Goal: Task Accomplishment & Management: Manage account settings

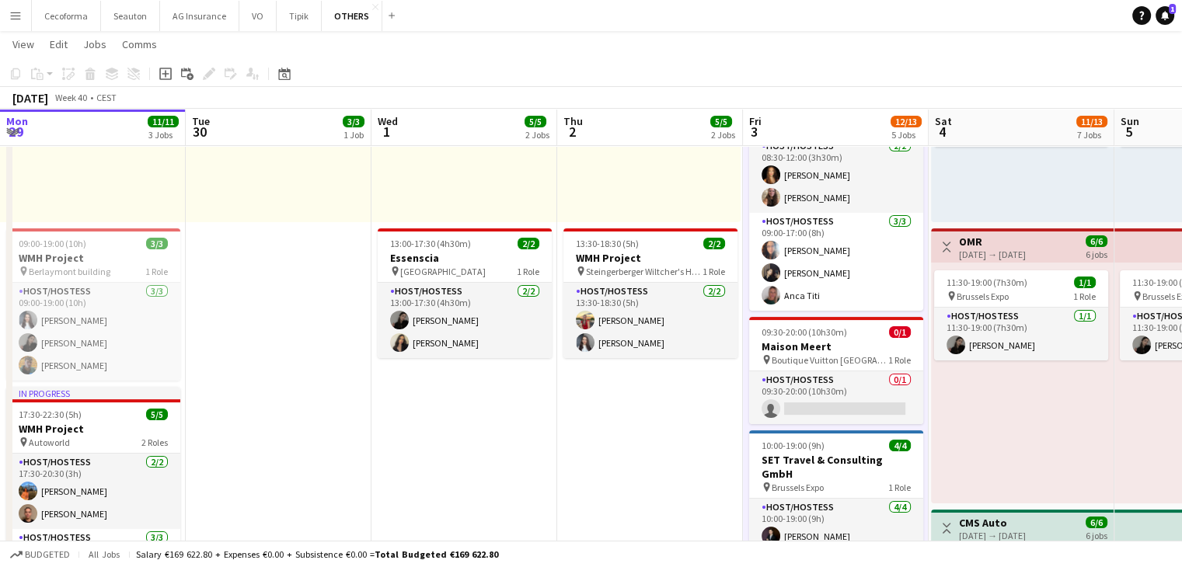
scroll to position [0, 469]
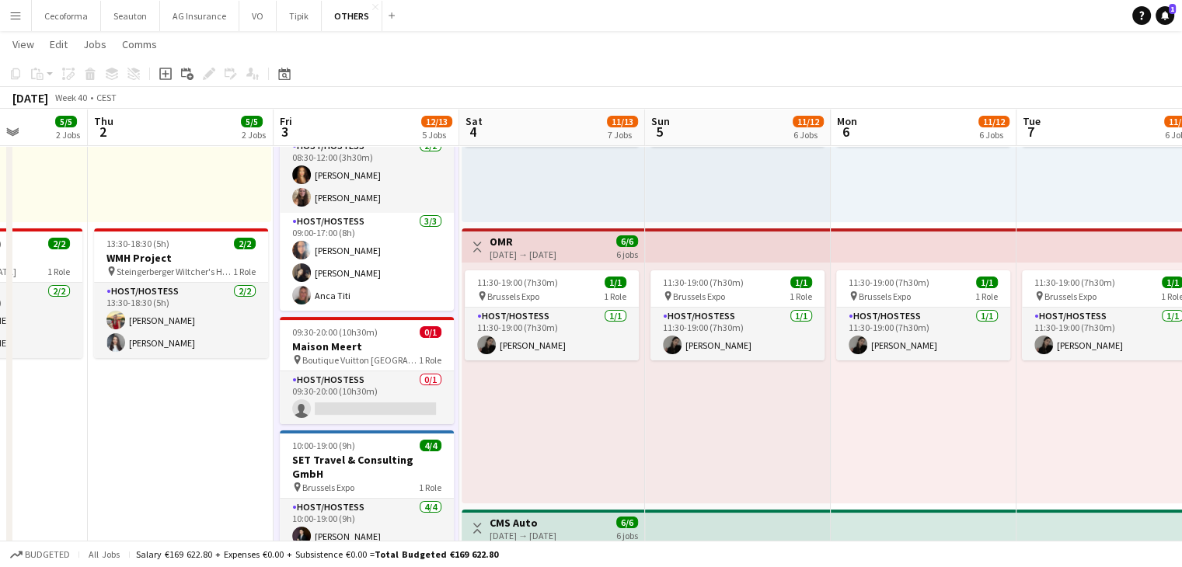
click at [1080, 452] on div "11:30-19:00 (7h30m) 1/1 pin Brussels Expo 1 Role Host/Hostess [DATE] 11:30-19:0…" at bounding box center [1109, 383] width 186 height 241
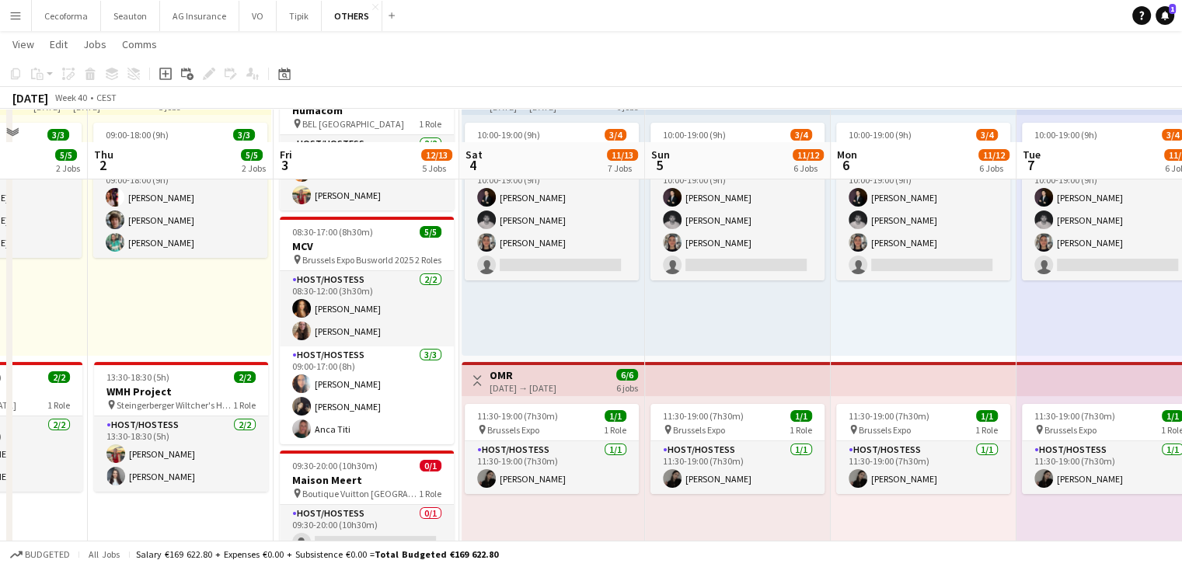
scroll to position [0, 0]
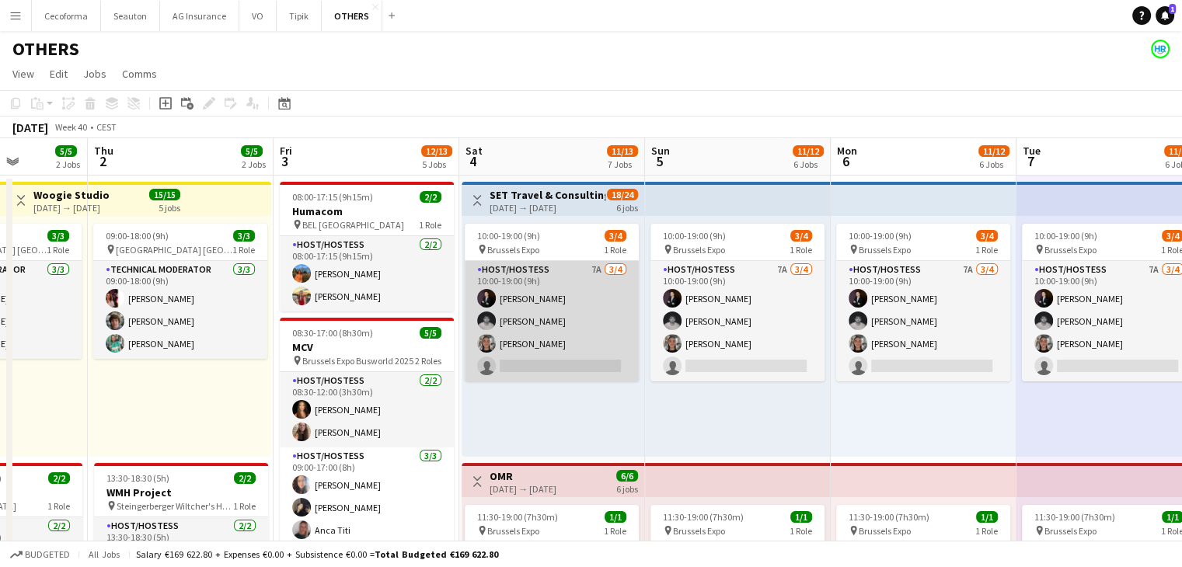
click at [603, 352] on app-card-role "Host/Hostess 7A [DATE] 10:00-19:00 (9h) [PERSON_NAME] [PERSON_NAME] [PERSON_NAM…" at bounding box center [552, 321] width 174 height 120
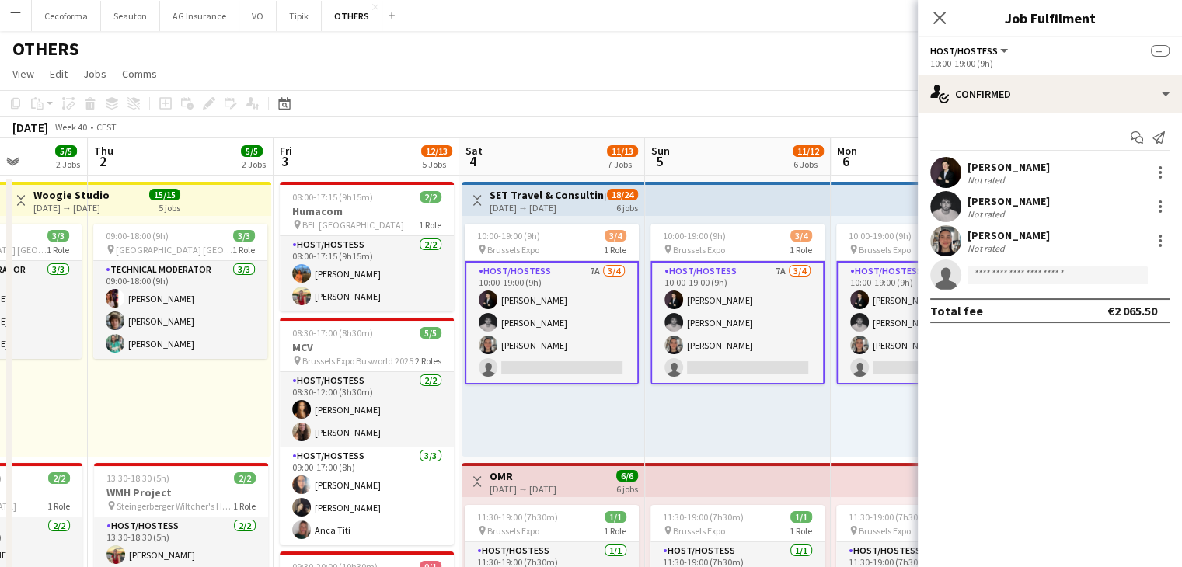
click at [604, 360] on app-card-role "Host/Hostess 7A [DATE] 10:00-19:00 (9h) [PERSON_NAME] [PERSON_NAME] [PERSON_NAM…" at bounding box center [552, 323] width 174 height 124
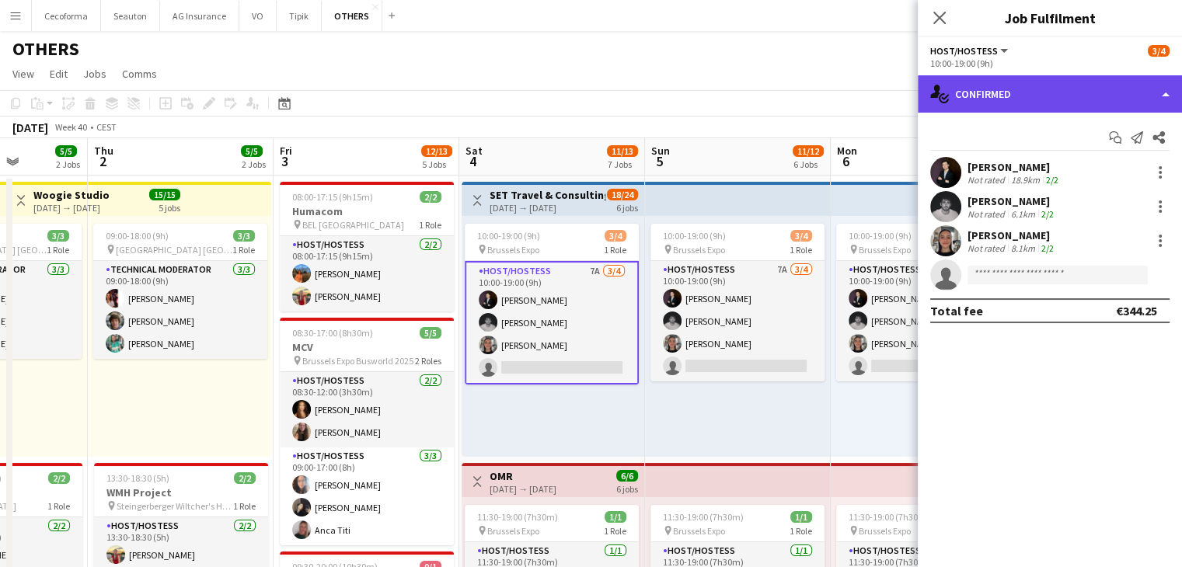
click at [965, 87] on div "single-neutral-actions-check-2 Confirmed" at bounding box center [1049, 93] width 264 height 37
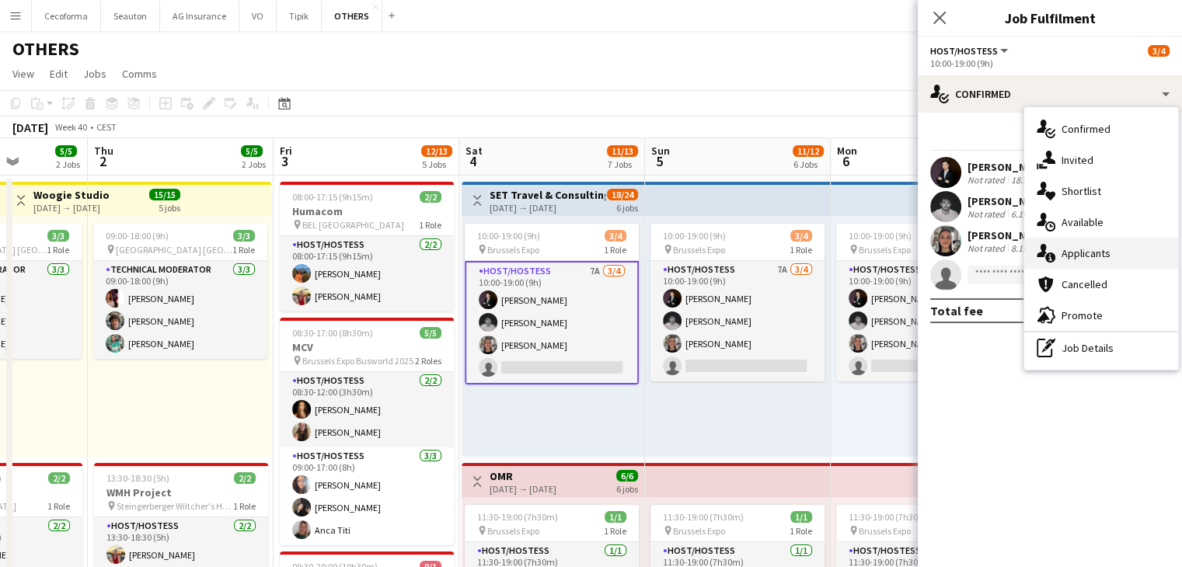
click at [1083, 249] on span "Applicants" at bounding box center [1085, 253] width 49 height 14
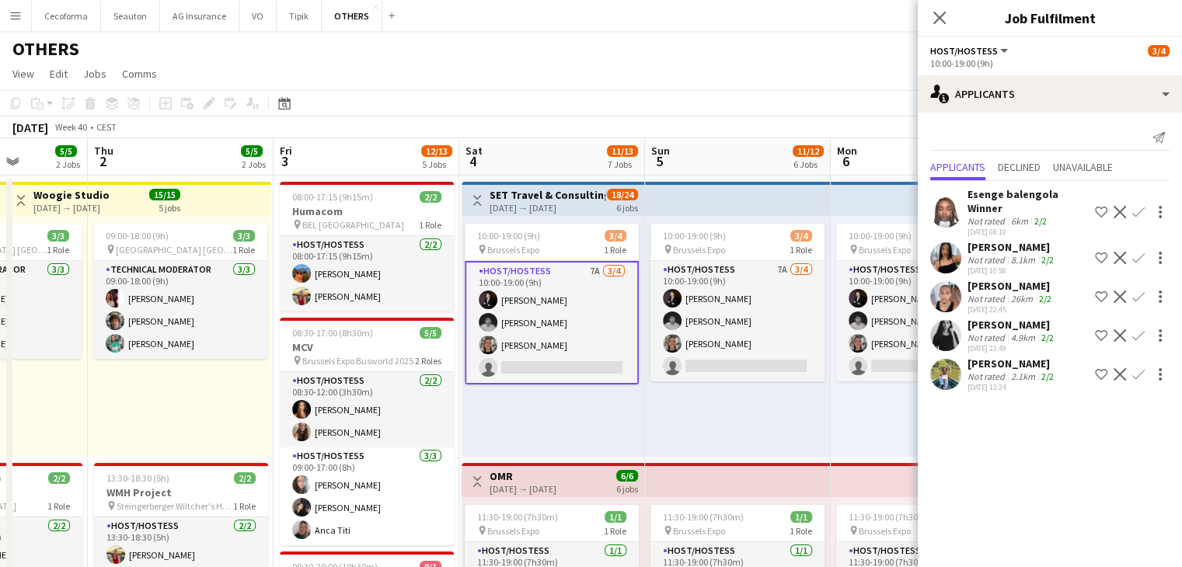
click at [492, 298] on app-user-avatar at bounding box center [488, 300] width 19 height 19
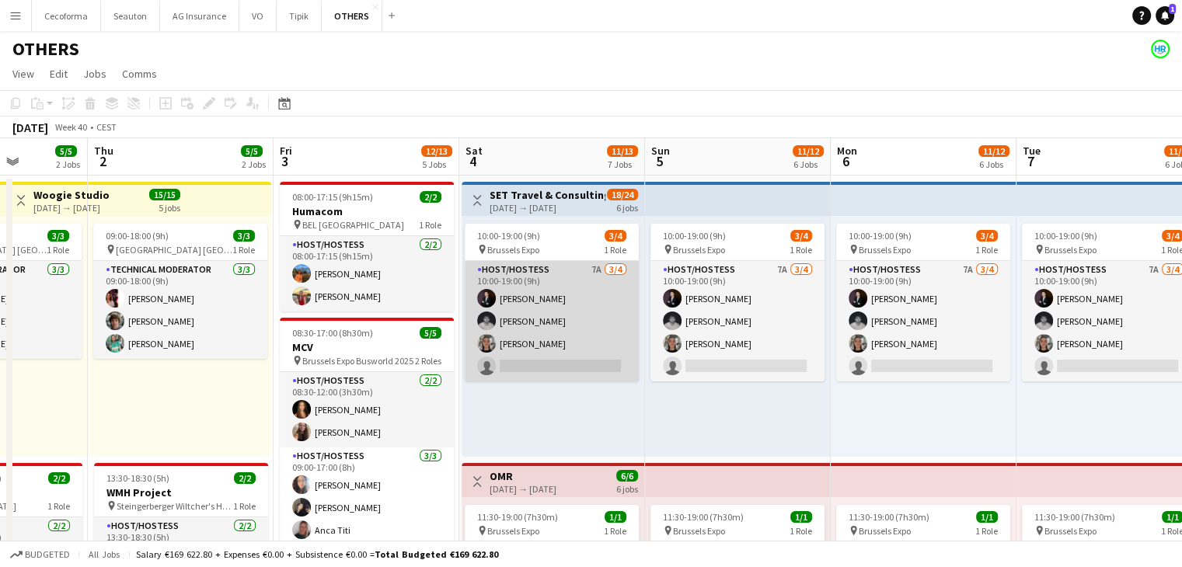
click at [514, 293] on app-card-role "Host/Hostess 7A [DATE] 10:00-19:00 (9h) [PERSON_NAME] [PERSON_NAME] [PERSON_NAM…" at bounding box center [552, 321] width 174 height 120
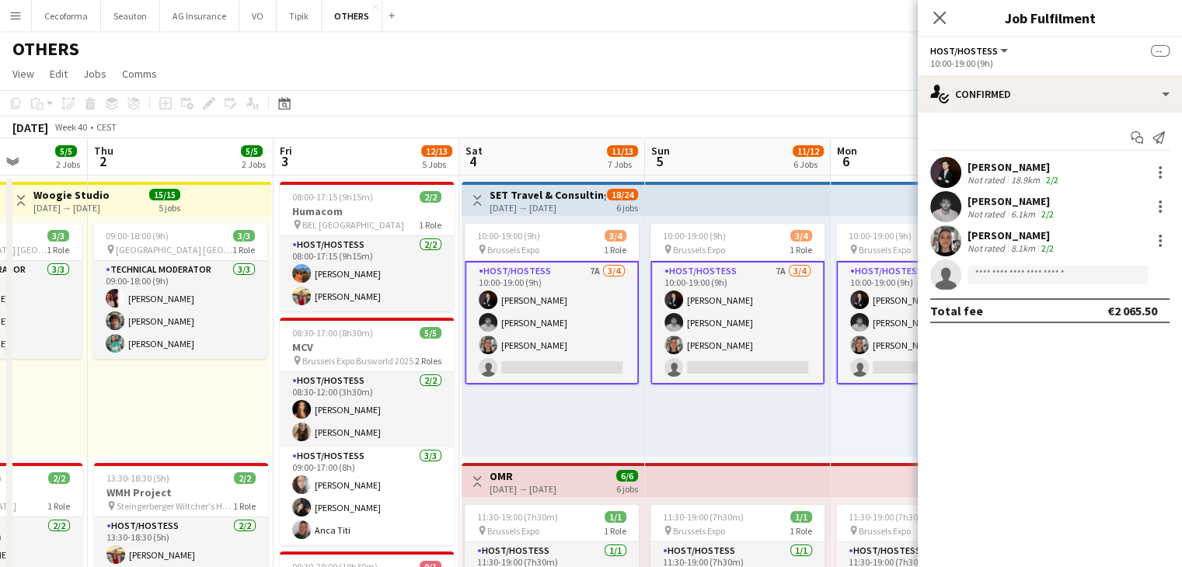
click at [934, 166] on app-user-avatar at bounding box center [945, 172] width 31 height 31
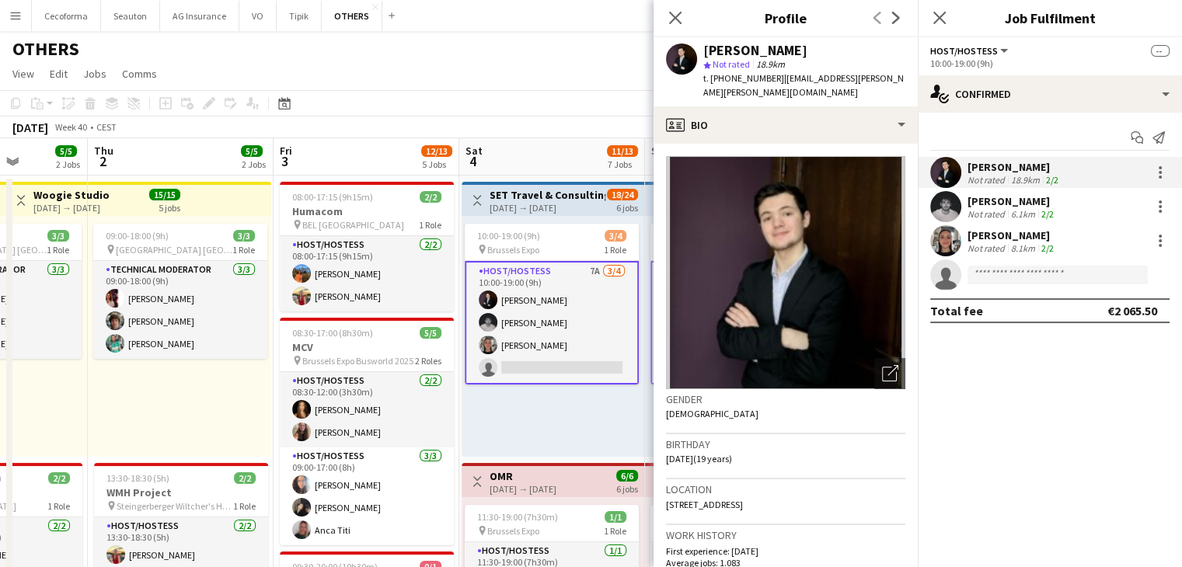
click at [573, 101] on app-toolbar "Copy Paste Paste Ctrl+V Paste with crew Ctrl+Shift+V Paste linked Job [GEOGRAPH…" at bounding box center [591, 103] width 1182 height 26
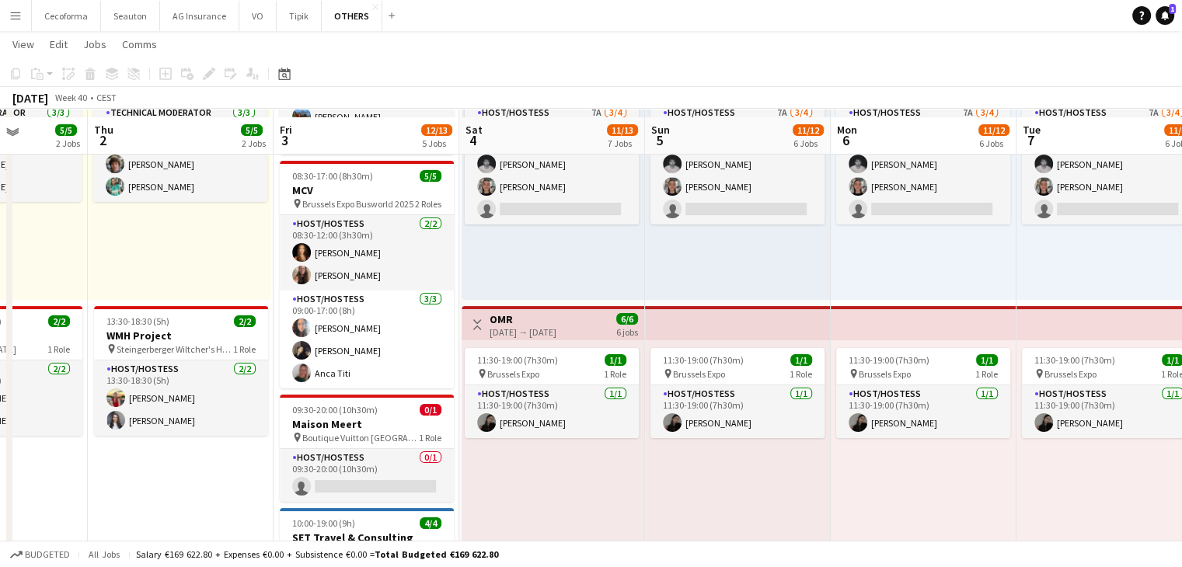
scroll to position [544, 0]
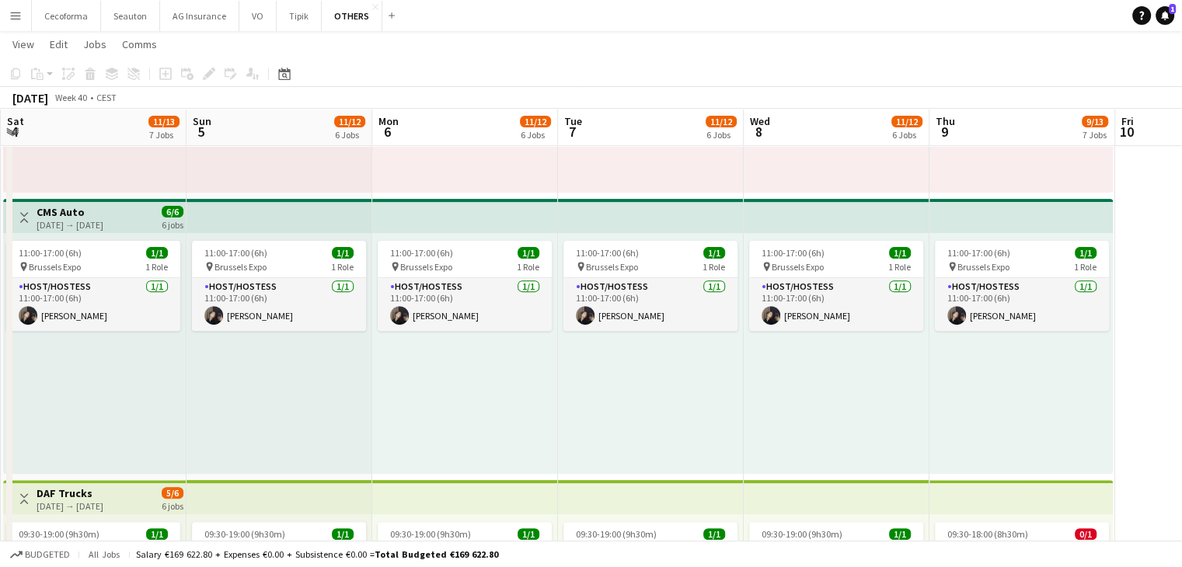
drag, startPoint x: 904, startPoint y: 412, endPoint x: 351, endPoint y: 402, distance: 553.2
click at [262, 424] on app-calendar-viewport "Wed 1 5/5 2 Jobs Thu 2 5/5 2 Jobs Fri 3 12/13 5 Jobs Sat 4 11/13 7 Jobs Sun 5 1…" at bounding box center [591, 490] width 1182 height 1947
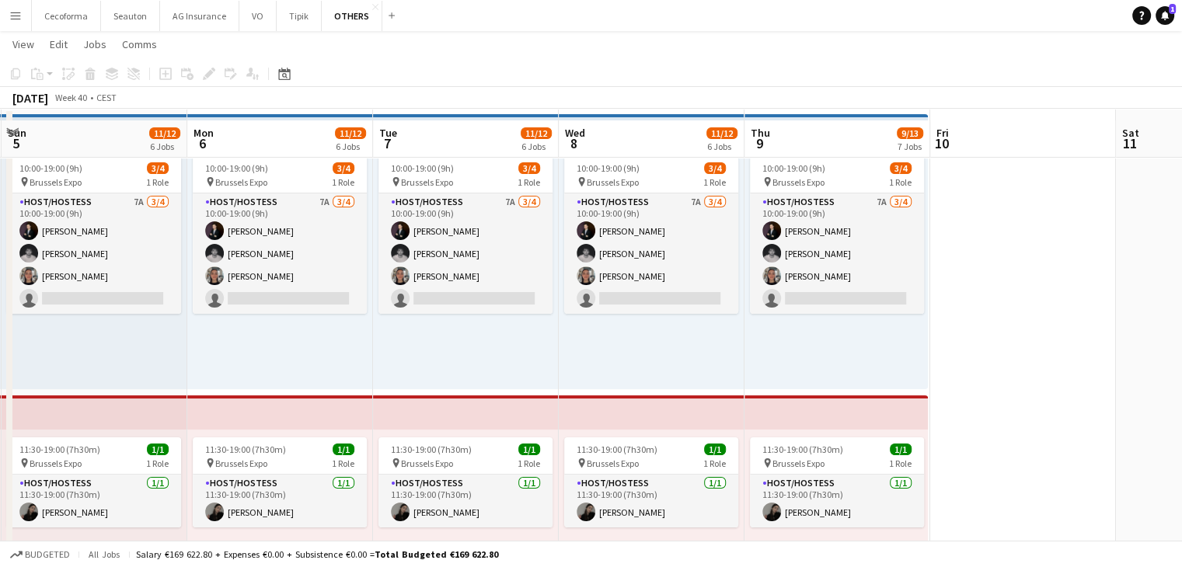
scroll to position [0, 0]
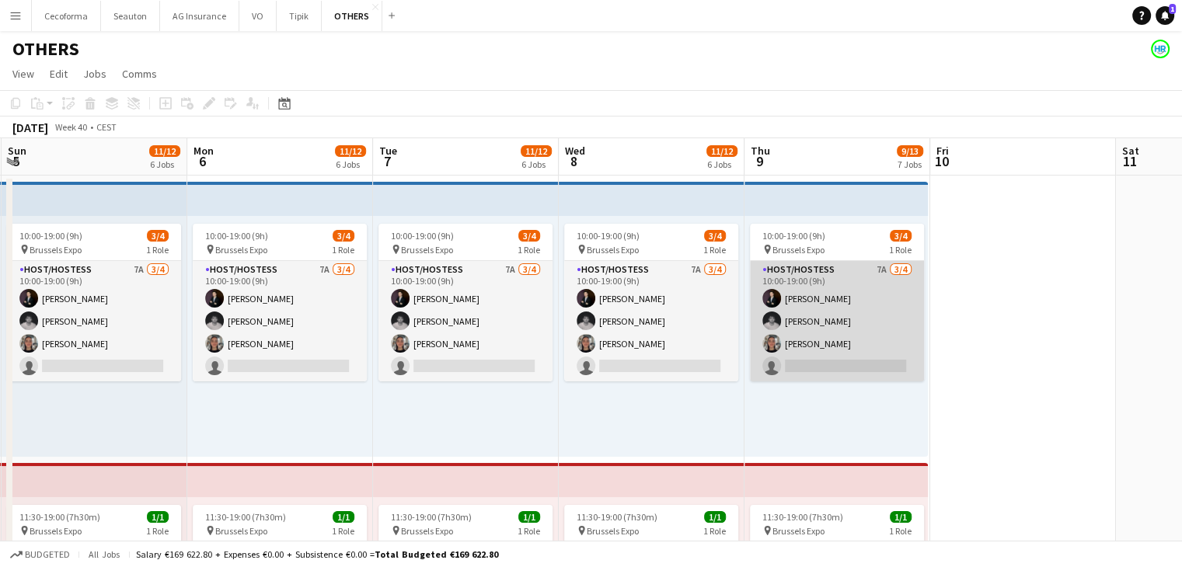
click at [827, 319] on app-card-role "Host/Hostess 7A [DATE] 10:00-19:00 (9h) [PERSON_NAME] [PERSON_NAME] [PERSON_NAM…" at bounding box center [837, 321] width 174 height 120
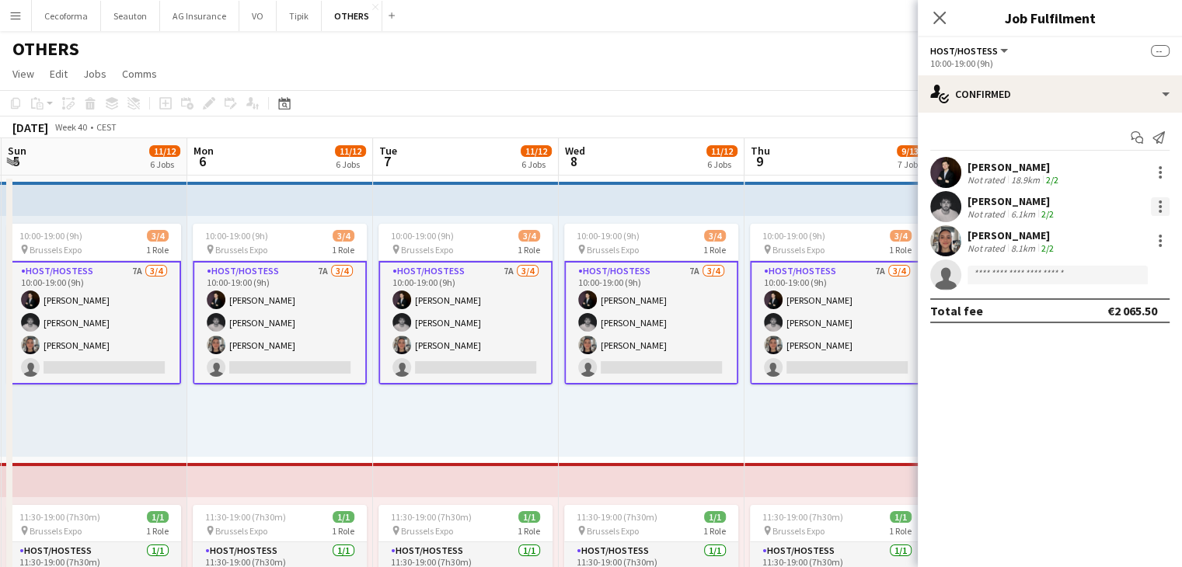
click at [1163, 204] on div at bounding box center [1159, 206] width 19 height 19
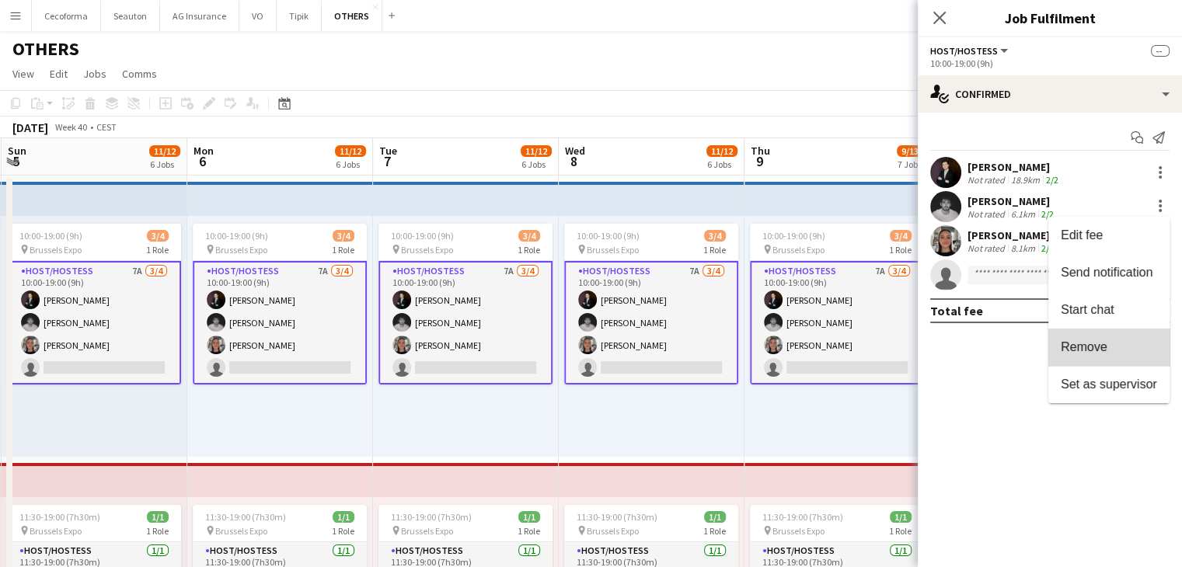
click at [1111, 349] on span "Remove" at bounding box center [1108, 347] width 96 height 14
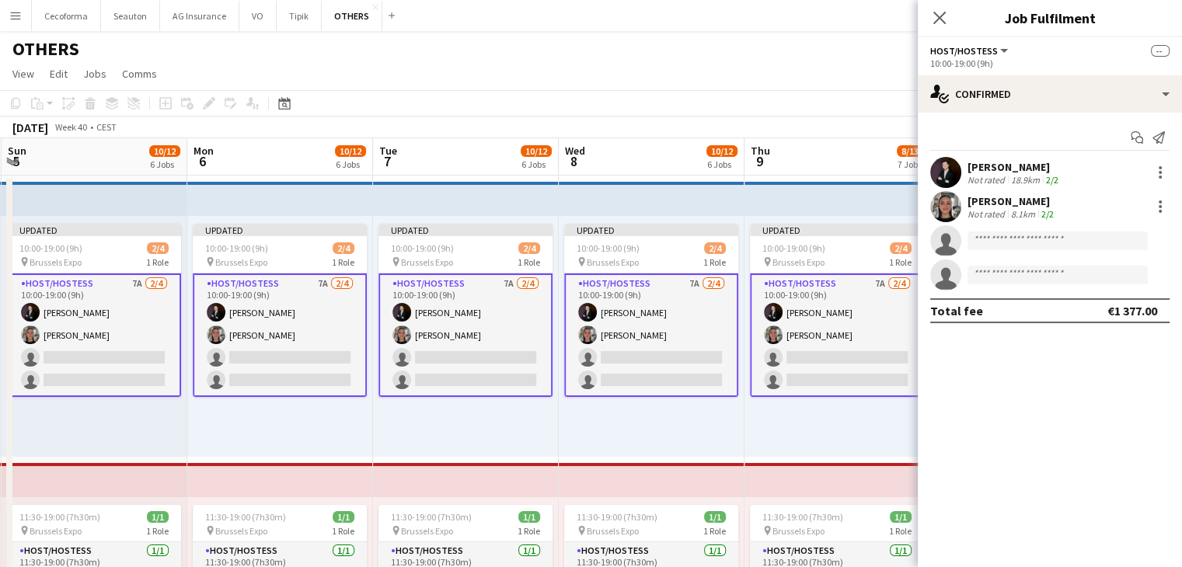
click at [860, 422] on div "Updated 10:00-19:00 (9h) 2/4 pin Brussels Expo 1 Role Host/Hostess 7A [DATE] 10…" at bounding box center [835, 336] width 183 height 241
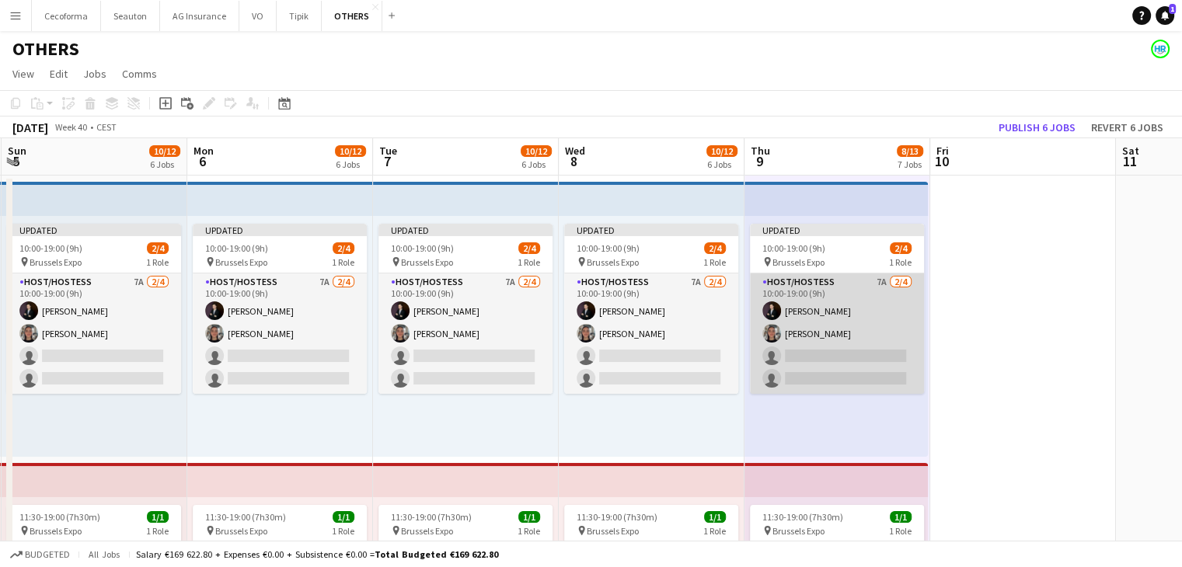
click at [830, 353] on app-card-role "Host/Hostess 7A [DATE] 10:00-19:00 (9h) [PERSON_NAME] [PERSON_NAME] single-neut…" at bounding box center [837, 333] width 174 height 120
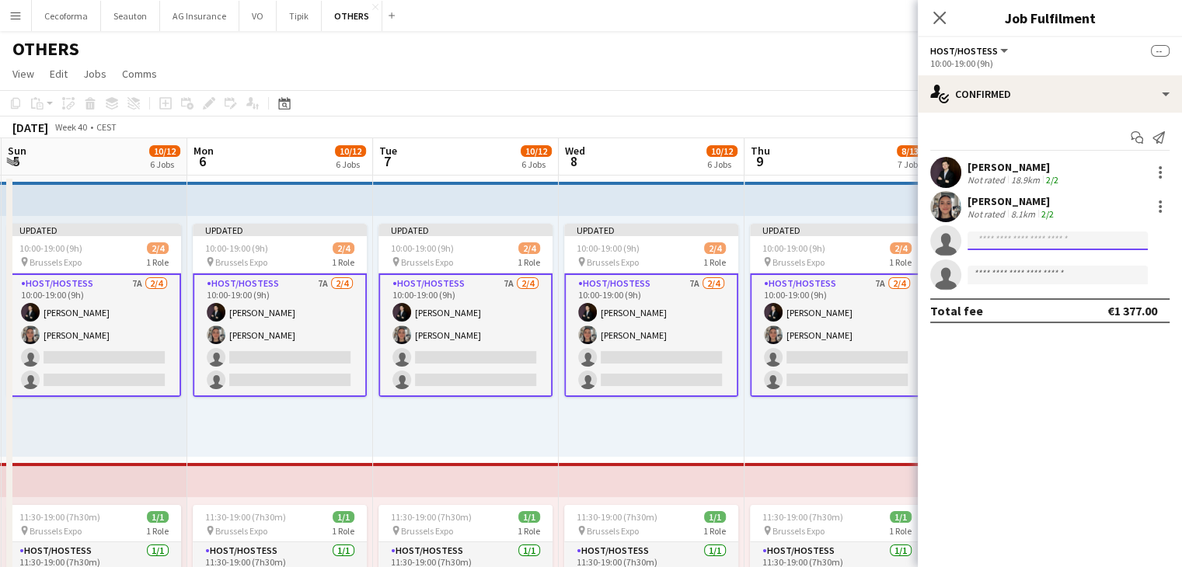
click at [1004, 240] on input at bounding box center [1057, 240] width 180 height 19
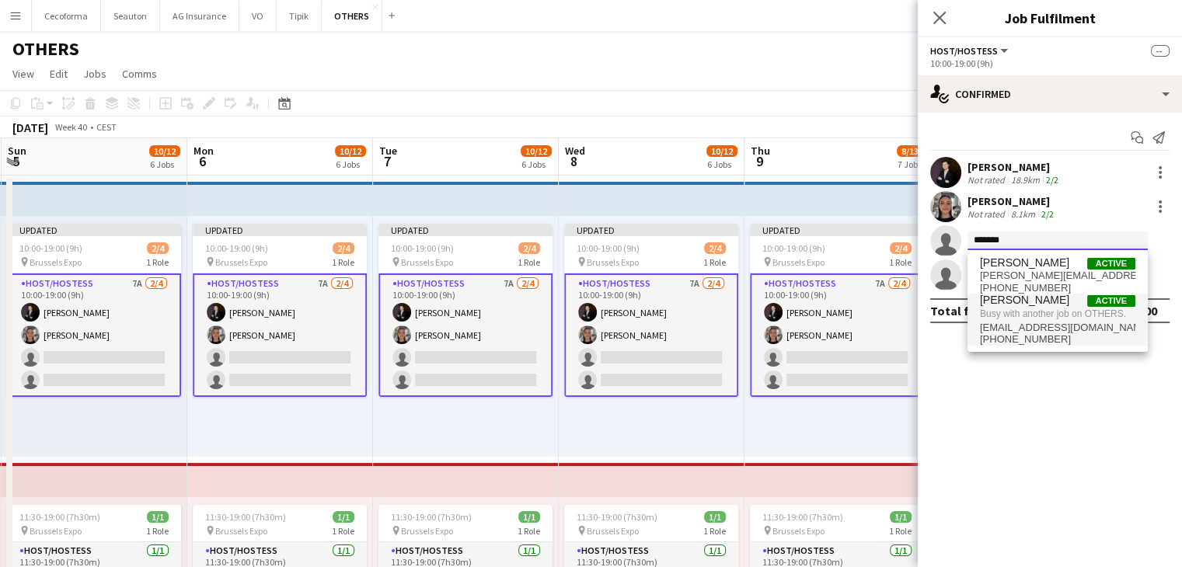
type input "*******"
click at [1032, 335] on span "[PHONE_NUMBER]" at bounding box center [1057, 339] width 155 height 12
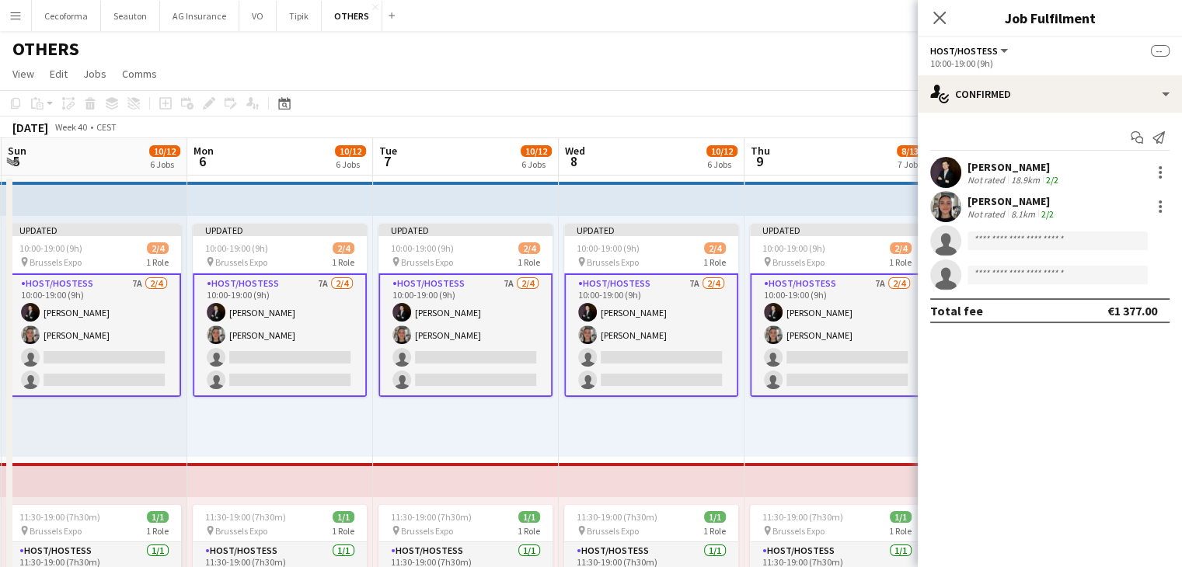
click at [853, 389] on app-card-role "Host/Hostess 7A [DATE] 10:00-19:00 (9h) [PERSON_NAME] [PERSON_NAME] single-neut…" at bounding box center [837, 335] width 174 height 124
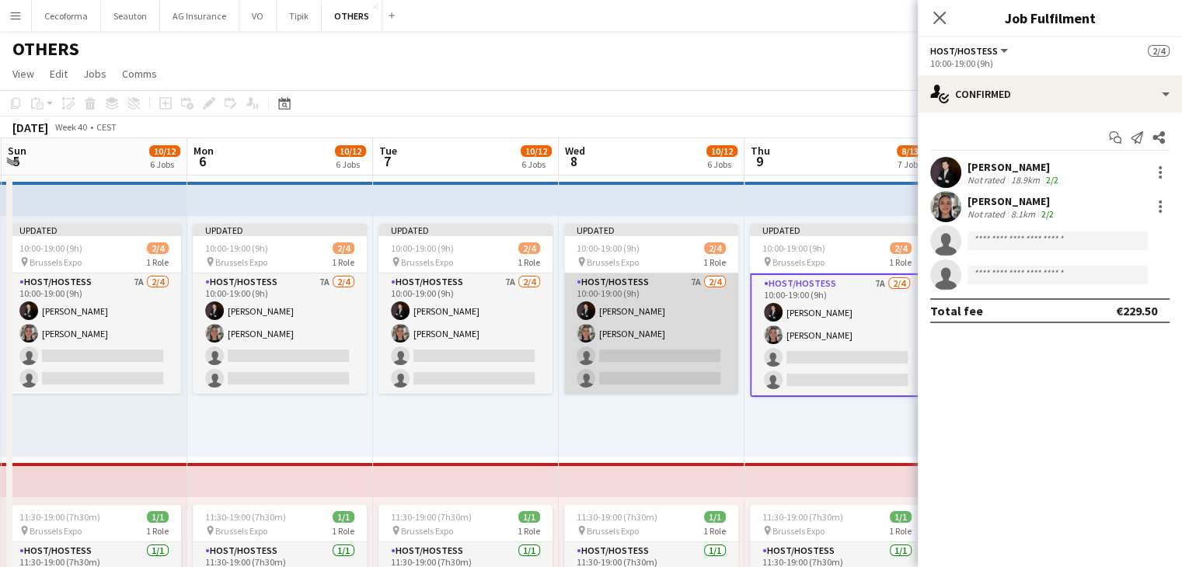
click at [661, 358] on app-card-role "Host/Hostess 7A [DATE] 10:00-19:00 (9h) [PERSON_NAME] [PERSON_NAME] single-neut…" at bounding box center [651, 333] width 174 height 120
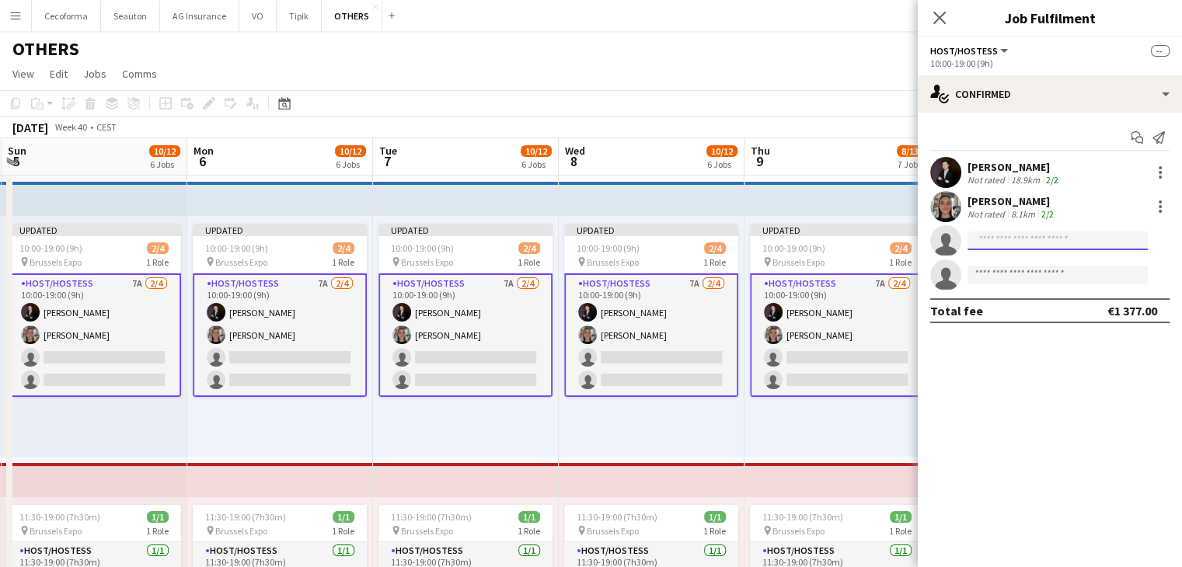
click at [1016, 243] on input at bounding box center [1057, 240] width 180 height 19
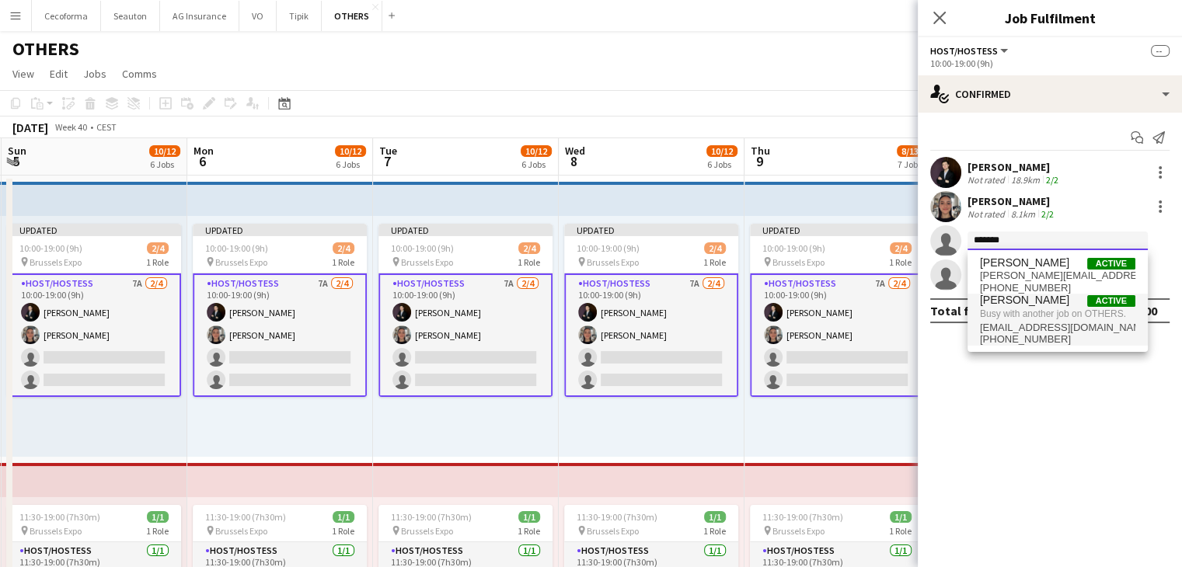
type input "*******"
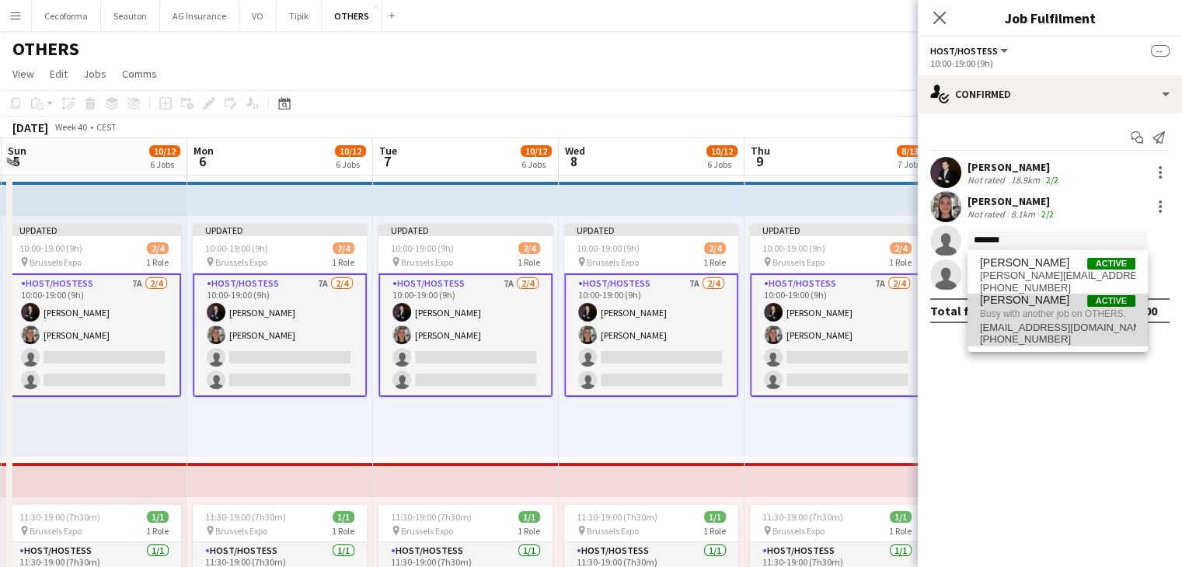
click at [1020, 317] on span "Busy with another job on OTHERS." at bounding box center [1057, 314] width 155 height 14
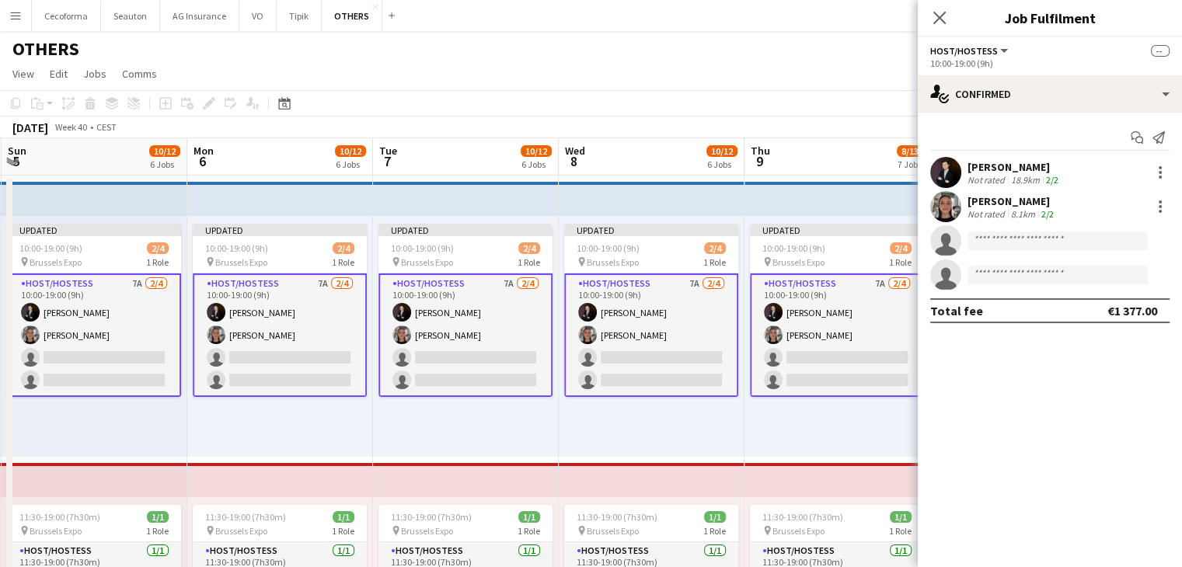
click at [756, 392] on app-card-role "Host/Hostess 7A [DATE] 10:00-19:00 (9h) [PERSON_NAME] [PERSON_NAME] single-neut…" at bounding box center [837, 335] width 174 height 124
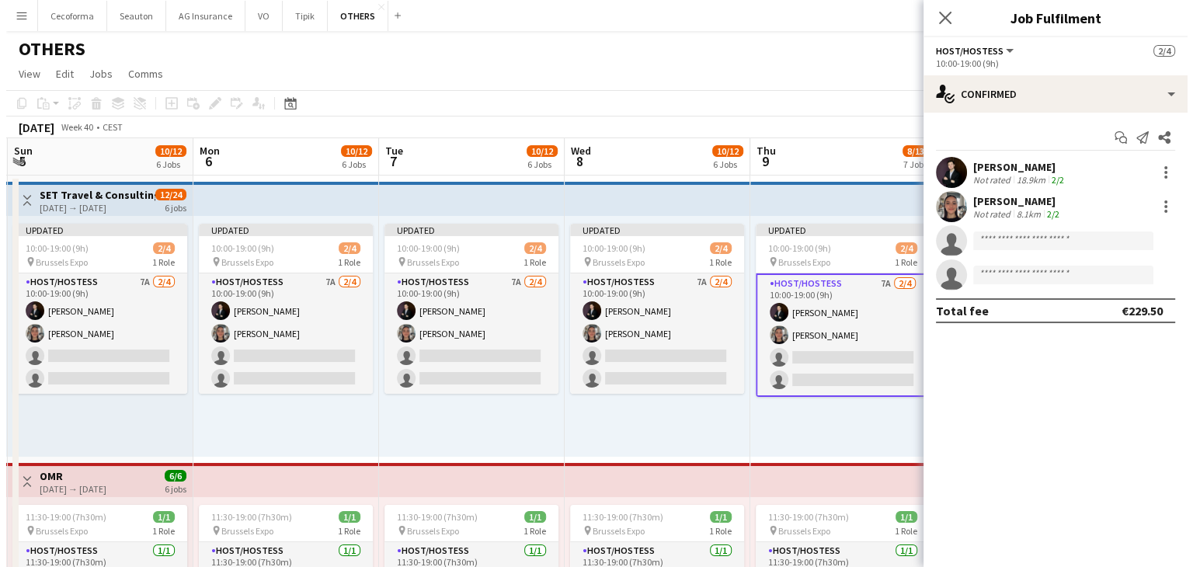
scroll to position [0, 690]
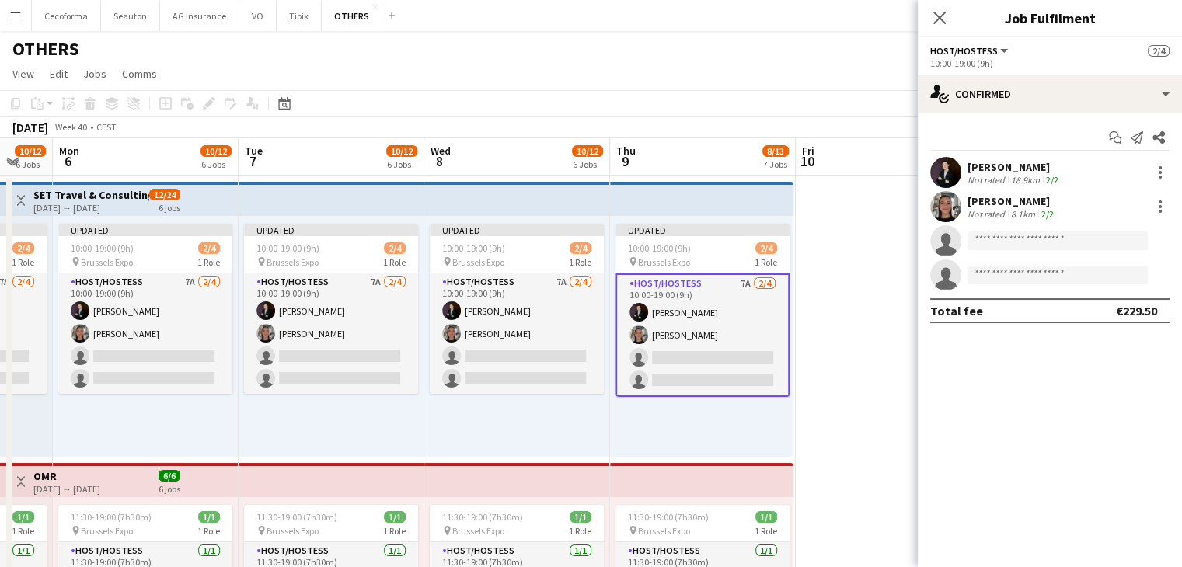
drag, startPoint x: 749, startPoint y: 440, endPoint x: 614, endPoint y: 414, distance: 137.0
click at [332, 14] on button "OTHERS Close" at bounding box center [352, 16] width 61 height 30
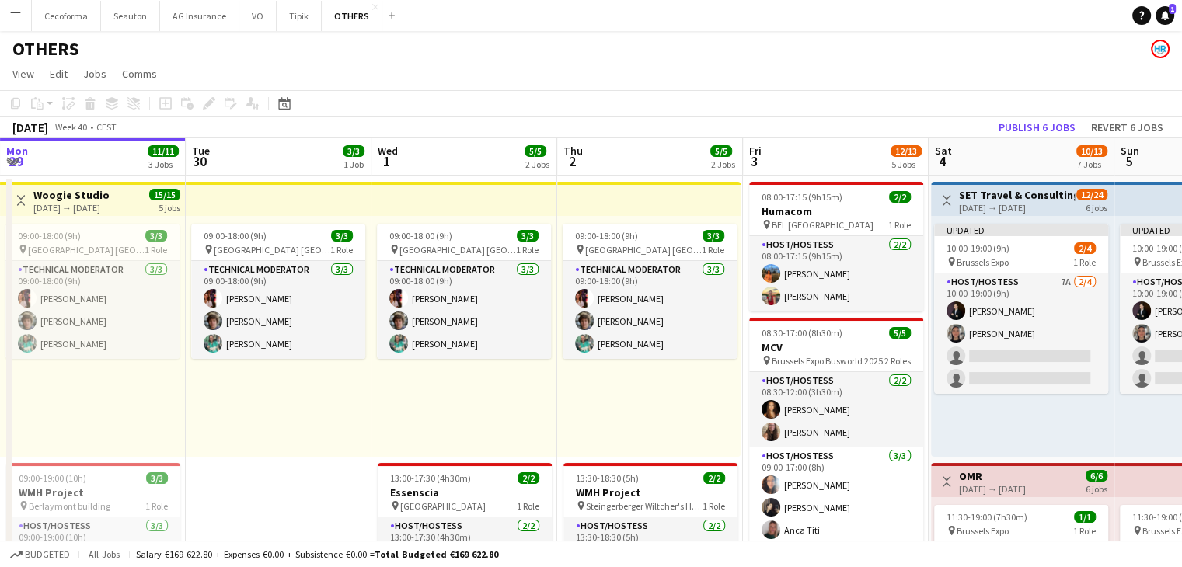
drag, startPoint x: 892, startPoint y: 353, endPoint x: 317, endPoint y: 350, distance: 574.8
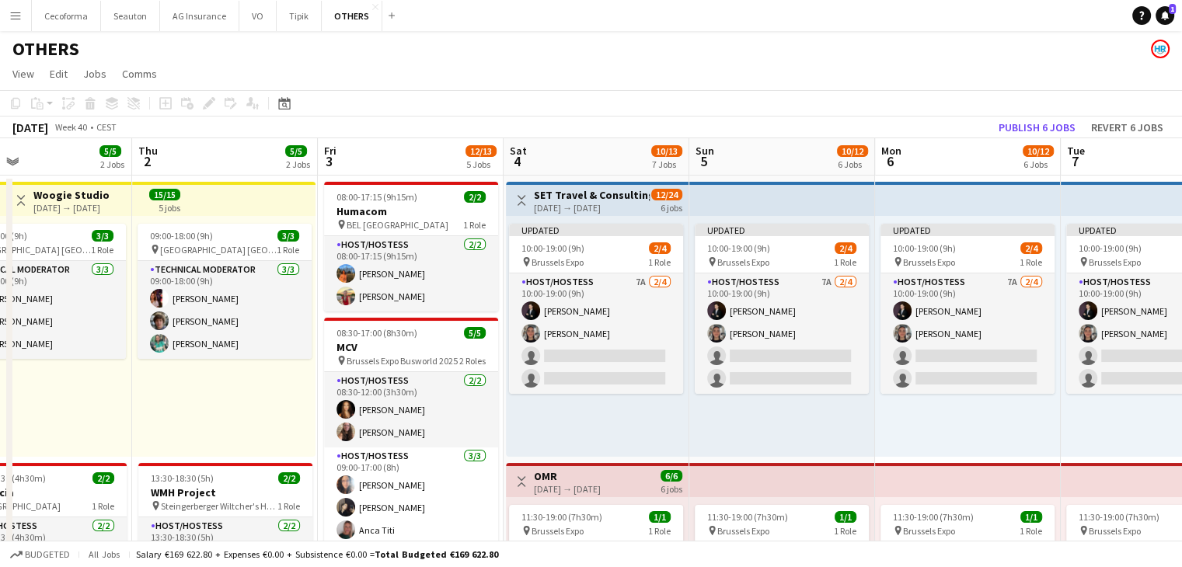
scroll to position [0, 639]
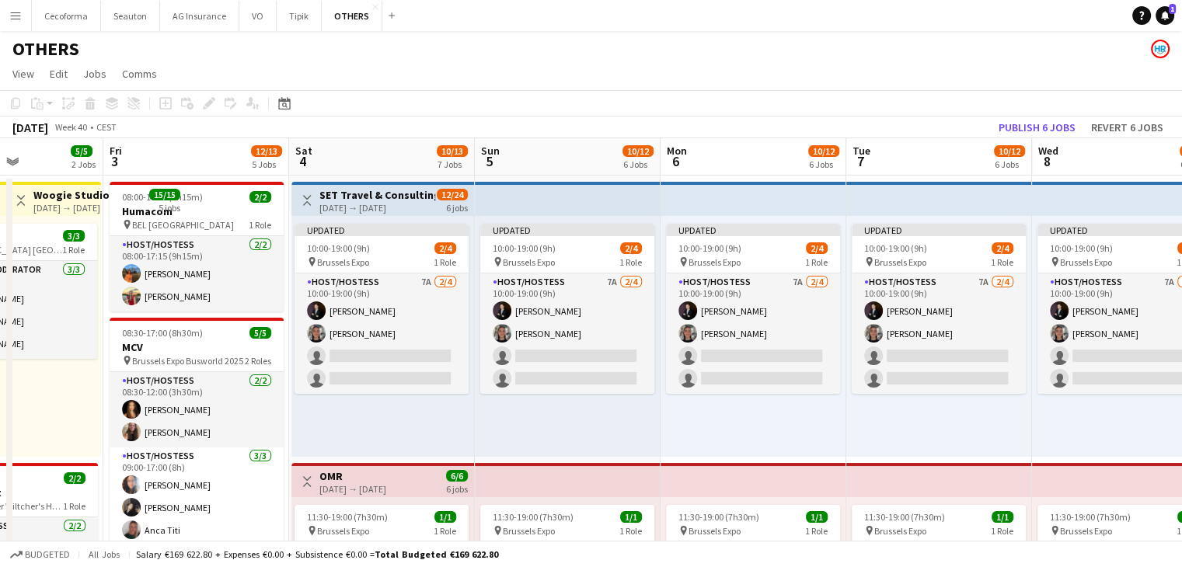
drag, startPoint x: 983, startPoint y: 411, endPoint x: 397, endPoint y: 402, distance: 585.8
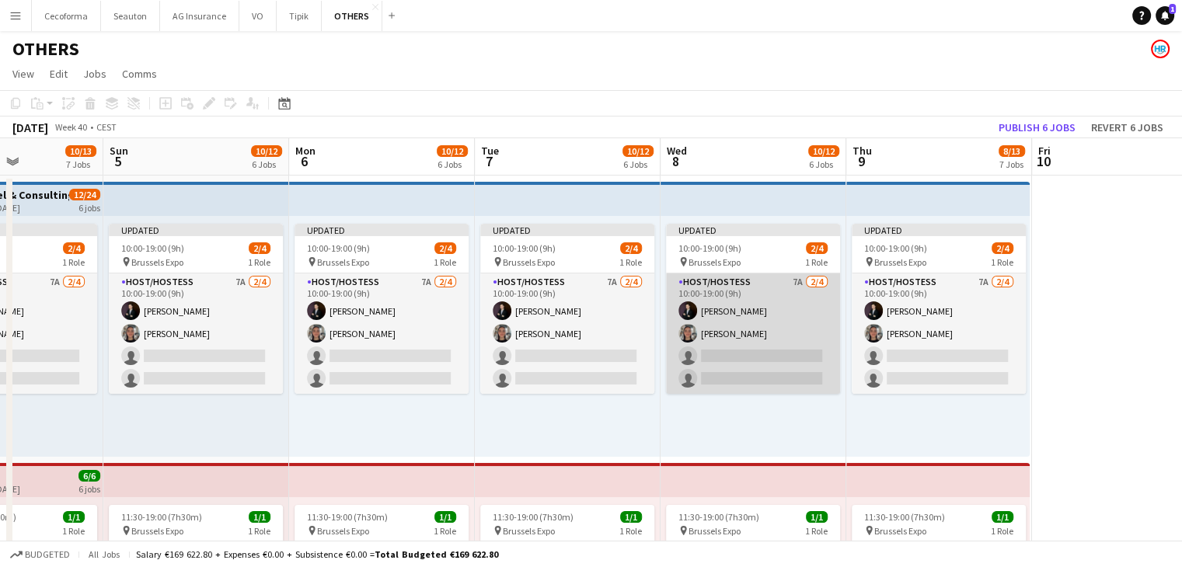
click at [837, 359] on app-card-role "Host/Hostess 7A [DATE] 10:00-19:00 (9h) [PERSON_NAME] [PERSON_NAME] single-neut…" at bounding box center [753, 333] width 174 height 120
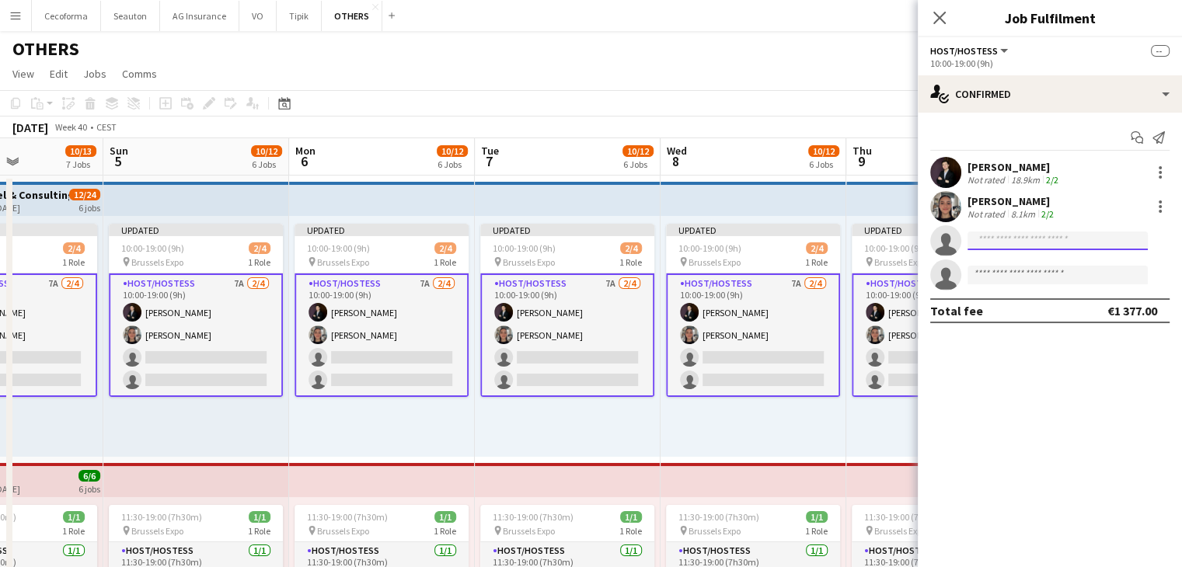
click at [982, 244] on input at bounding box center [1057, 240] width 180 height 19
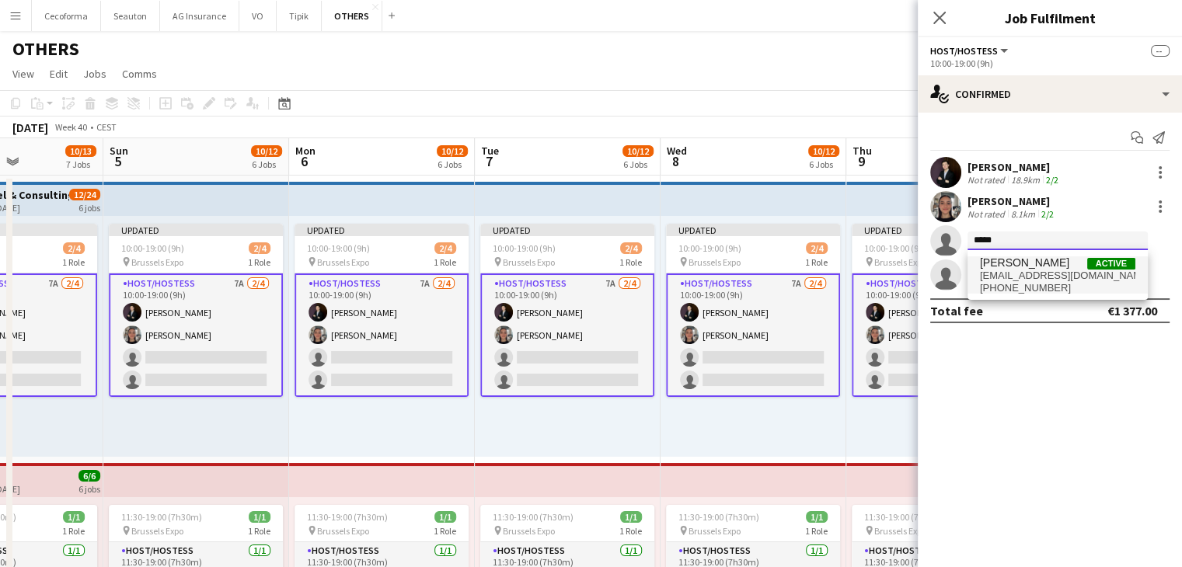
type input "*****"
click at [1041, 265] on span "[PERSON_NAME]" at bounding box center [1024, 262] width 89 height 13
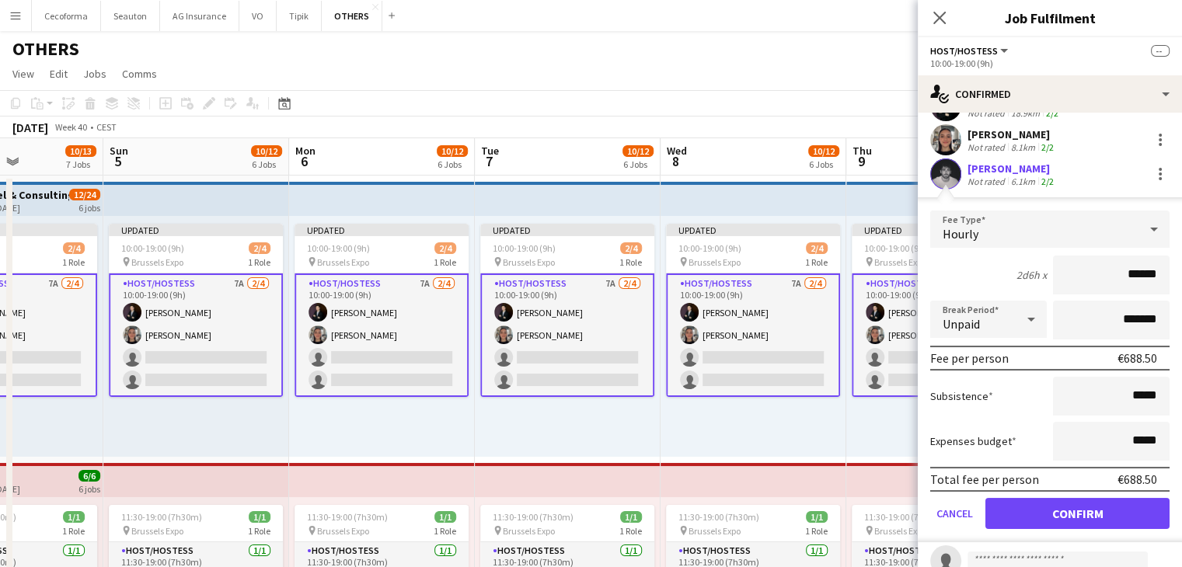
scroll to position [119, 0]
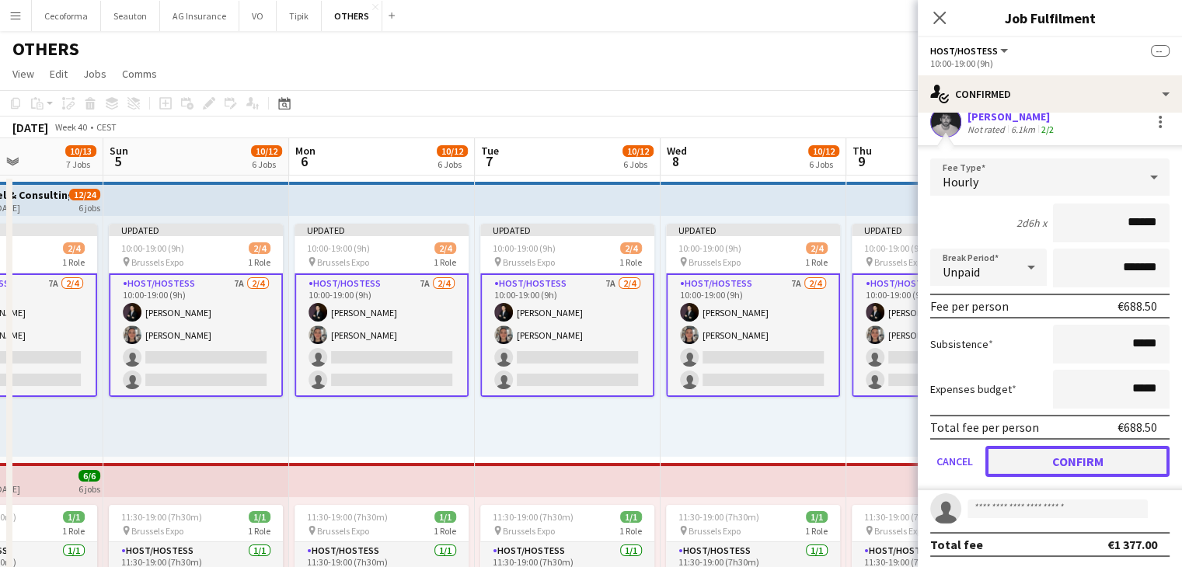
click at [1035, 464] on button "Confirm" at bounding box center [1077, 461] width 184 height 31
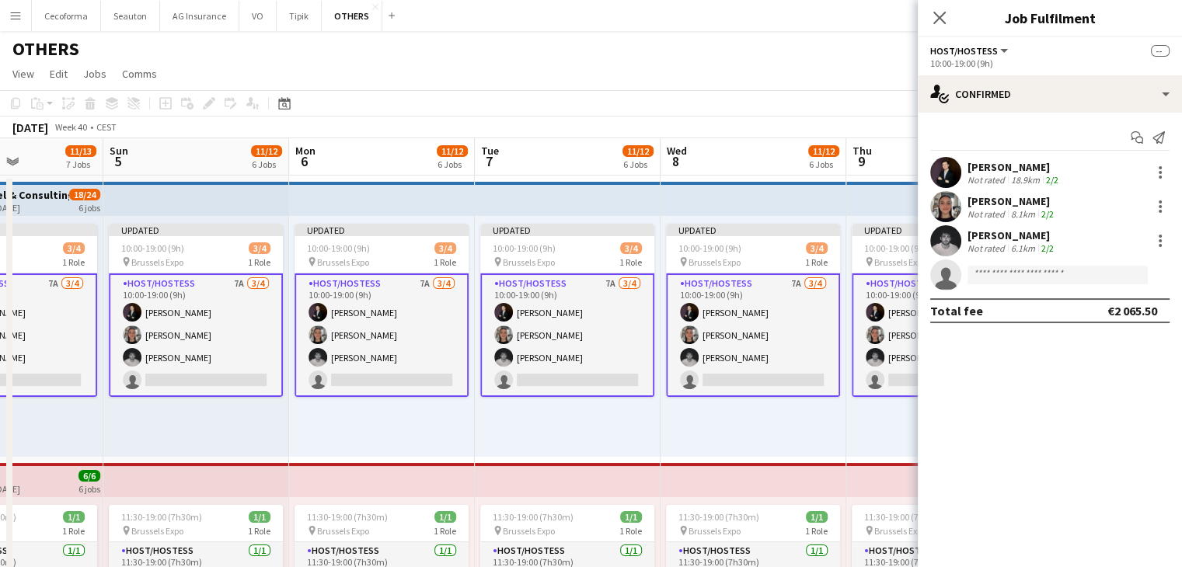
click at [854, 423] on div "Updated 10:00-19:00 (9h) 3/4 pin Brussels Expo 1 Role Host/Hostess 7A [DATE] 10…" at bounding box center [937, 336] width 183 height 241
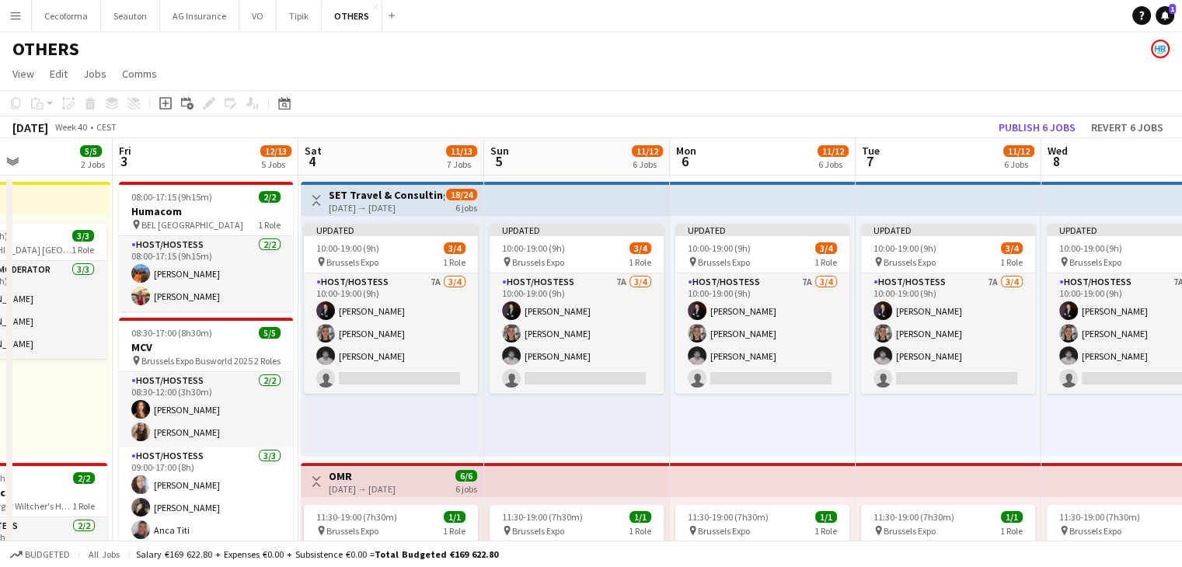
scroll to position [0, 395]
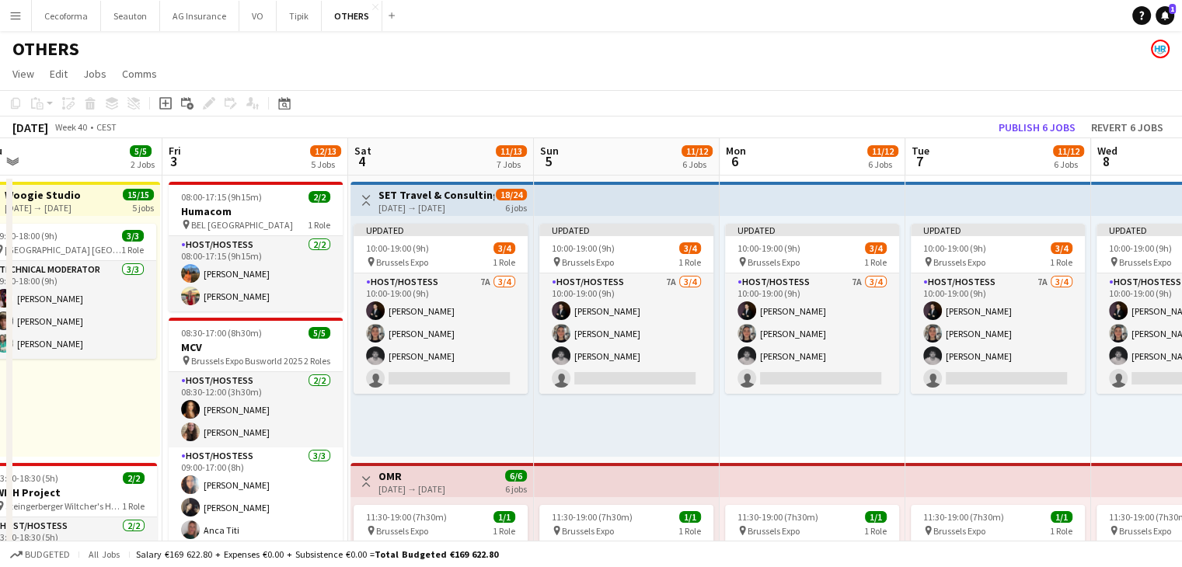
drag, startPoint x: 398, startPoint y: 426, endPoint x: 828, endPoint y: 377, distance: 433.2
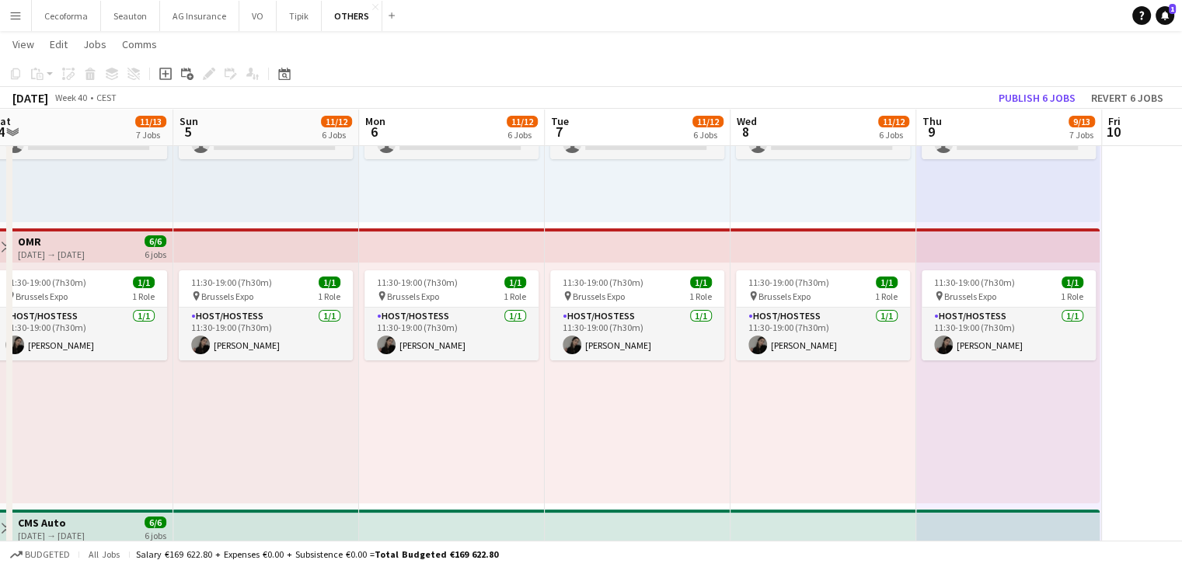
scroll to position [0, 447]
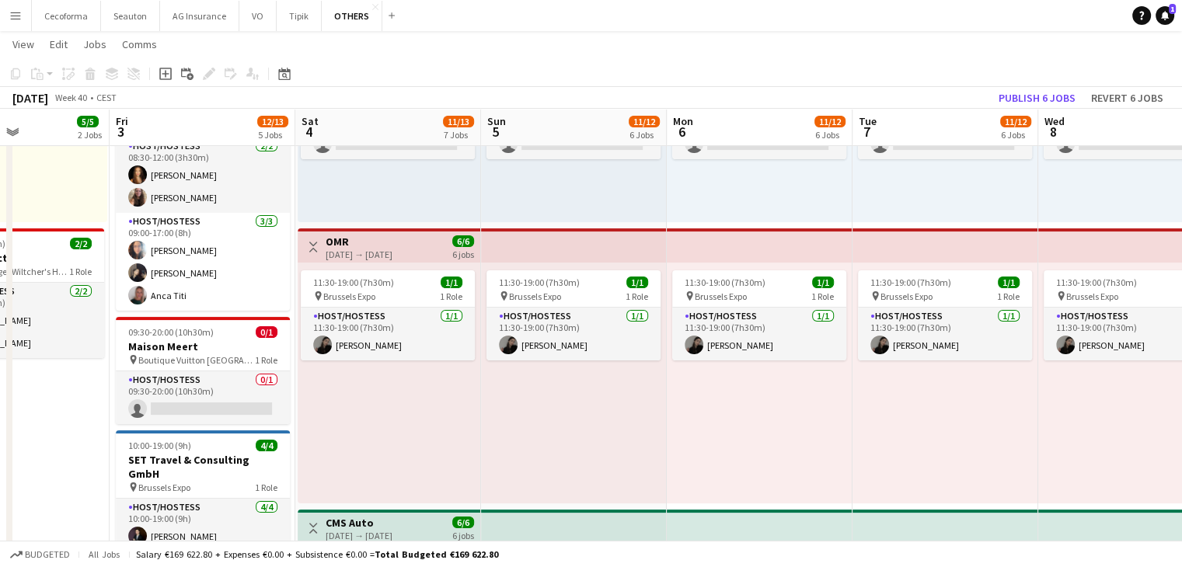
drag, startPoint x: 962, startPoint y: 456, endPoint x: 666, endPoint y: 419, distance: 298.2
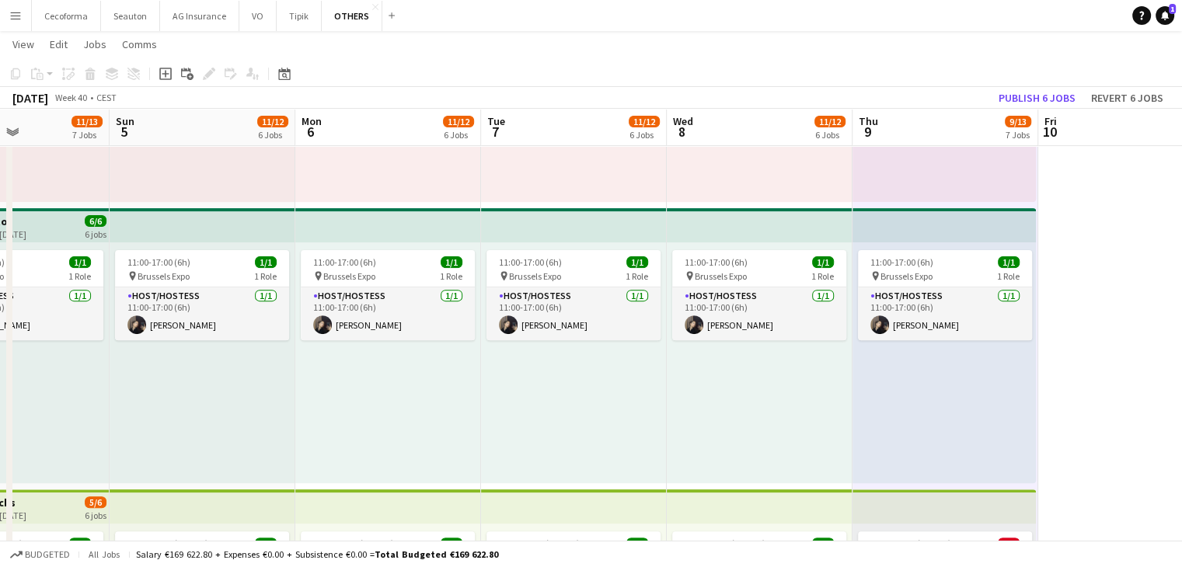
scroll to position [534, 0]
click at [1157, 19] on link "Notifications 1" at bounding box center [1164, 15] width 19 height 19
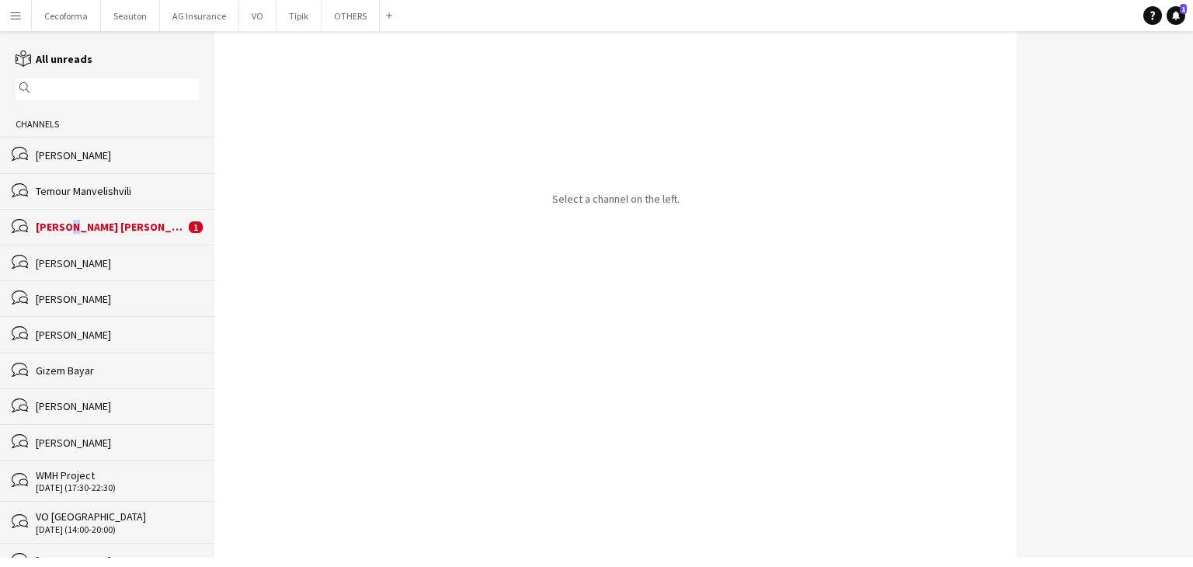
click at [66, 225] on div "[PERSON_NAME] [PERSON_NAME]" at bounding box center [110, 227] width 149 height 14
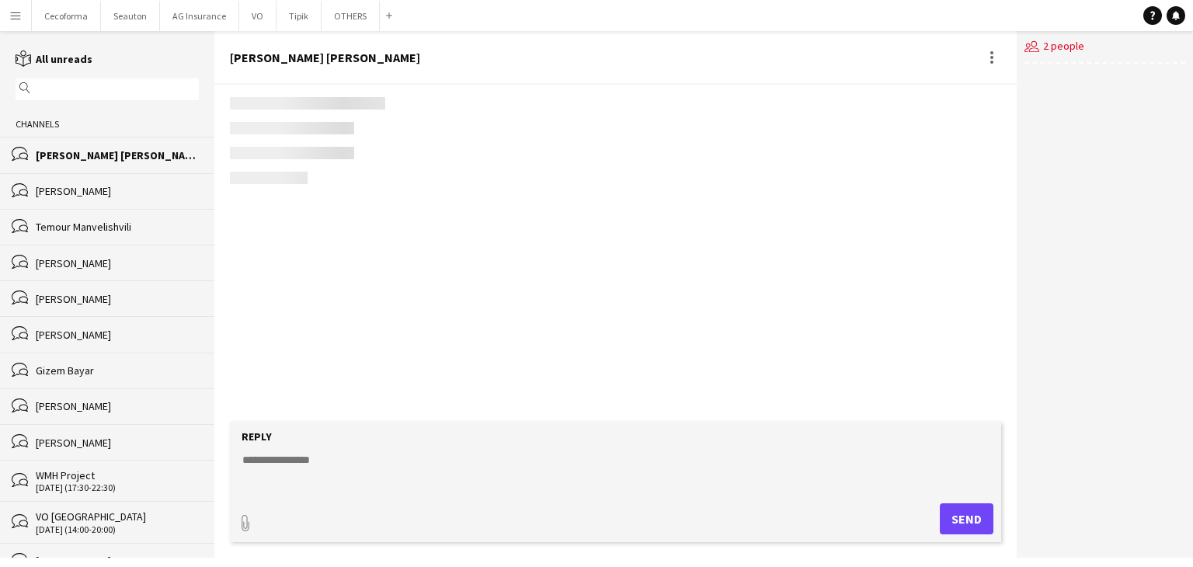
scroll to position [381, 0]
